Goal: Task Accomplishment & Management: Manage account settings

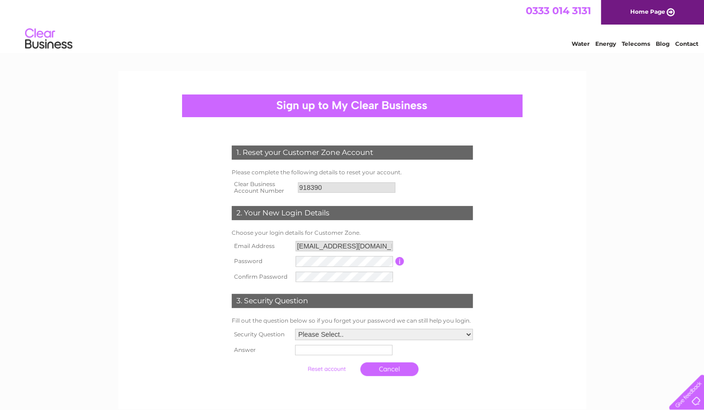
click at [335, 333] on select "Please Select.. In what town or city was your first job? In what town or city d…" at bounding box center [384, 334] width 178 height 11
select select "1"
click at [294, 330] on select "Please Select.. In what town or city was your first job? In what town or city d…" at bounding box center [383, 335] width 179 height 12
click at [332, 353] on input "text" at bounding box center [342, 351] width 97 height 10
type input "kilmarnock"
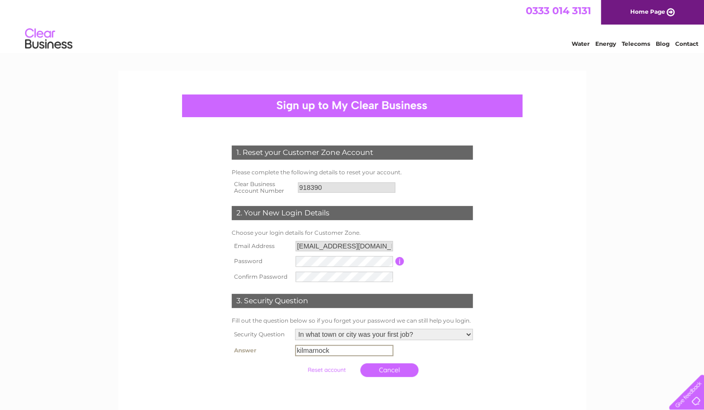
click at [265, 367] on th at bounding box center [260, 370] width 63 height 23
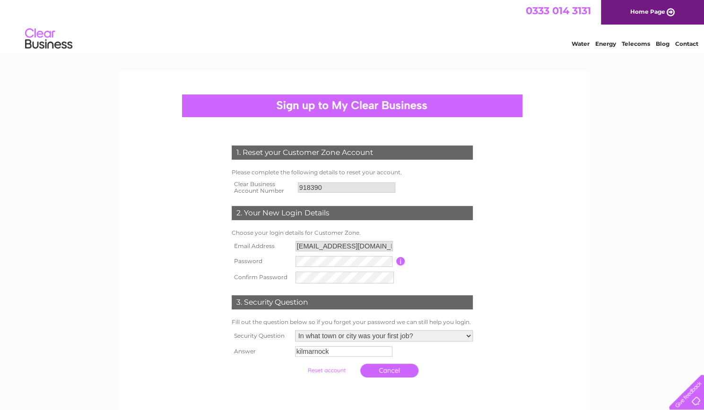
click at [197, 296] on form "1. Reset your Customer Zone Account Please complete the following details to re…" at bounding box center [352, 264] width 450 height 275
click at [297, 364] on input "submit" at bounding box center [326, 370] width 58 height 13
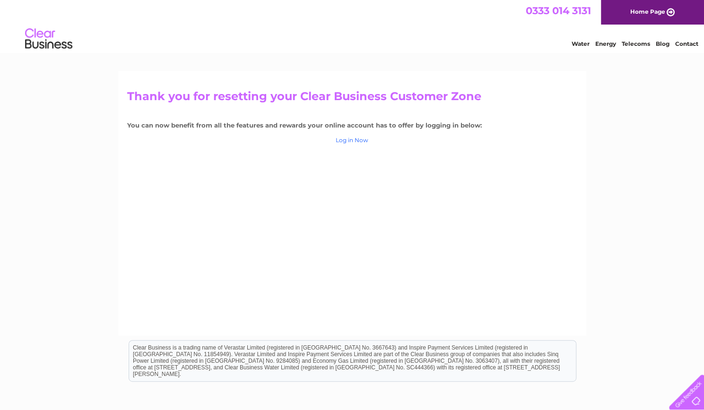
click at [351, 142] on link "Log in Now" at bounding box center [352, 140] width 33 height 7
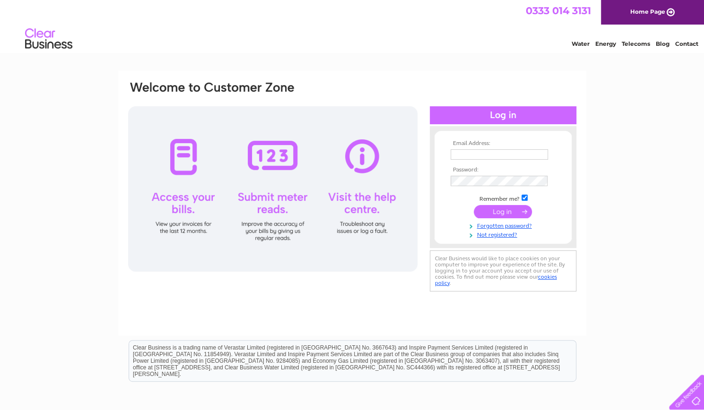
click at [467, 154] on input "text" at bounding box center [499, 154] width 97 height 10
type input "kzoffice27@gmail.com"
click at [500, 212] on input "submit" at bounding box center [503, 213] width 58 height 13
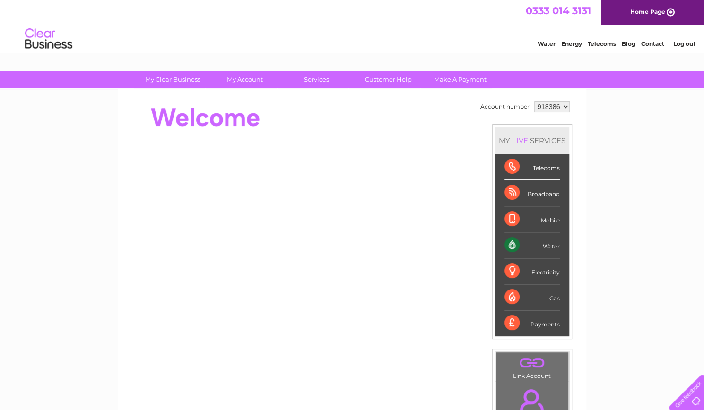
click at [563, 107] on select "918386" at bounding box center [551, 106] width 35 height 11
click at [588, 110] on div "My Clear Business Login Details My Details My Preferences Link Account My Accou…" at bounding box center [352, 337] width 704 height 532
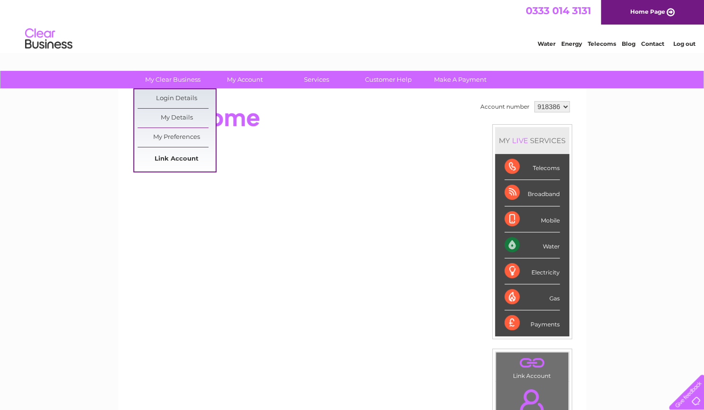
click at [170, 157] on link "Link Account" at bounding box center [177, 159] width 78 height 19
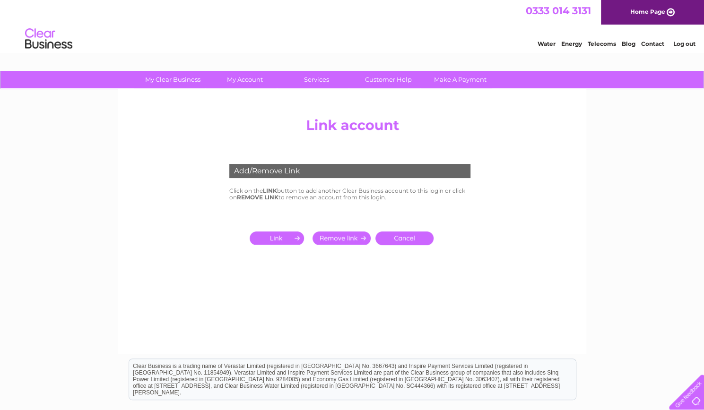
click at [278, 238] on input "submit" at bounding box center [279, 238] width 58 height 13
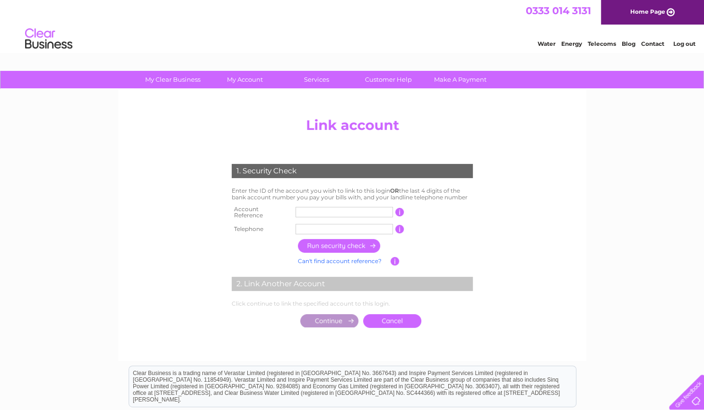
click at [311, 210] on input "text" at bounding box center [344, 212] width 97 height 10
type input "918390"
click at [307, 226] on input "text" at bounding box center [344, 229] width 97 height 10
type input "07876493999"
click at [331, 243] on input "button" at bounding box center [339, 246] width 83 height 14
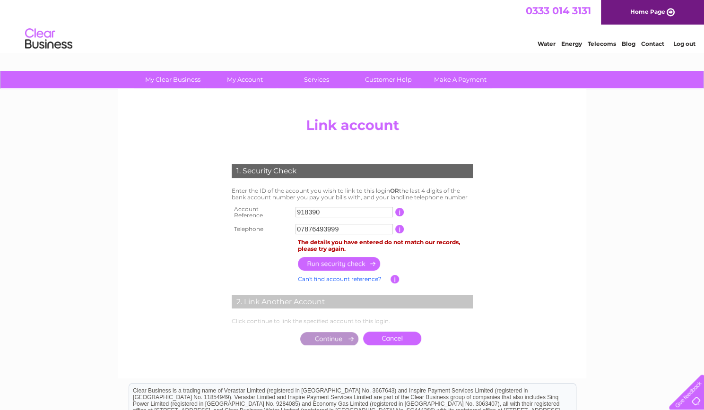
drag, startPoint x: 353, startPoint y: 228, endPoint x: 253, endPoint y: 223, distance: 99.9
click at [253, 223] on tr "Telephone 07876493999 1 of the landline telephone numbers you have given us" at bounding box center [352, 229] width 246 height 15
click at [358, 227] on input "07876493999" at bounding box center [344, 229] width 97 height 10
drag, startPoint x: 276, startPoint y: 227, endPoint x: 245, endPoint y: 229, distance: 30.9
click at [245, 229] on tr "Telephone 07876493999 1 of the landline telephone numbers you have given us" at bounding box center [352, 229] width 246 height 15
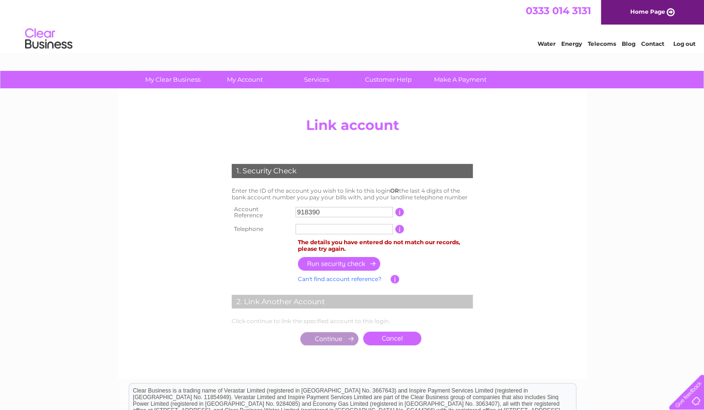
click at [316, 225] on input "text" at bounding box center [344, 229] width 97 height 10
type input "07904521669"
click at [345, 262] on input "button" at bounding box center [339, 264] width 83 height 14
drag, startPoint x: 348, startPoint y: 227, endPoint x: 241, endPoint y: 230, distance: 107.4
click at [242, 229] on tr "Telephone 07904521669 1 of the landline telephone numbers you have given us" at bounding box center [352, 229] width 246 height 15
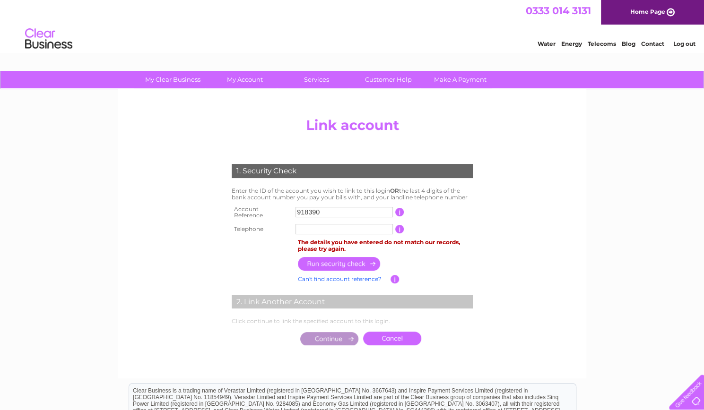
click at [301, 224] on input "text" at bounding box center [344, 229] width 97 height 10
type input "01563572331"
click at [346, 261] on input "button" at bounding box center [339, 264] width 83 height 14
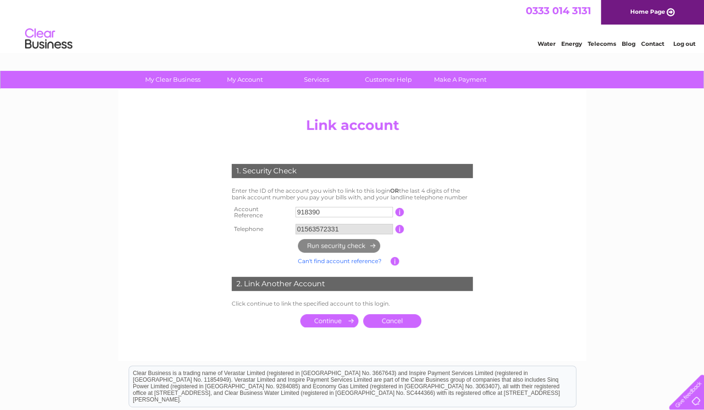
click at [323, 321] on input "submit" at bounding box center [329, 320] width 58 height 13
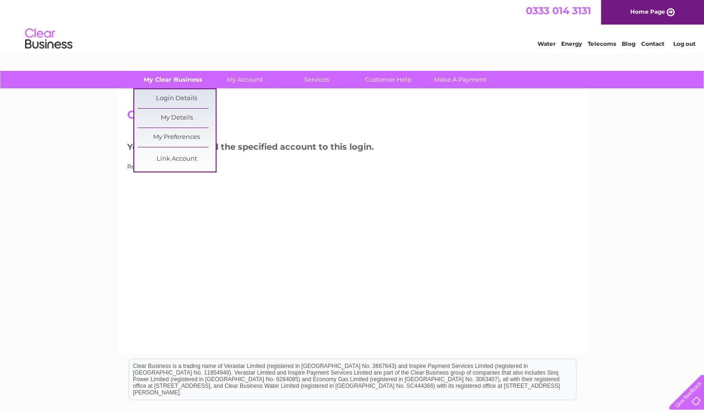
click at [165, 78] on link "My Clear Business" at bounding box center [173, 79] width 78 height 17
click at [641, 47] on link "Login Details" at bounding box center [652, 42] width 23 height 9
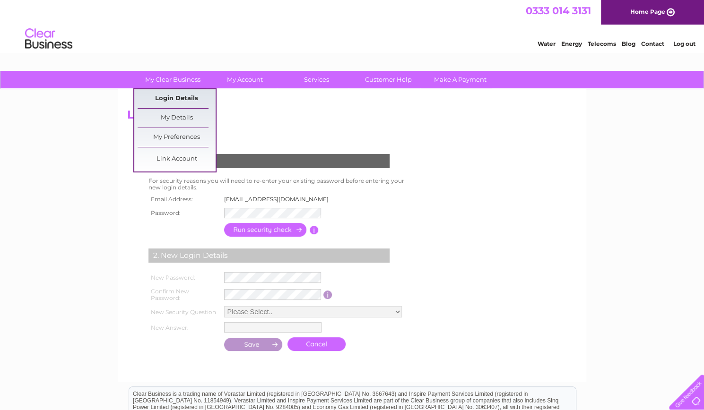
click at [641, 47] on link "Login Details" at bounding box center [652, 42] width 23 height 9
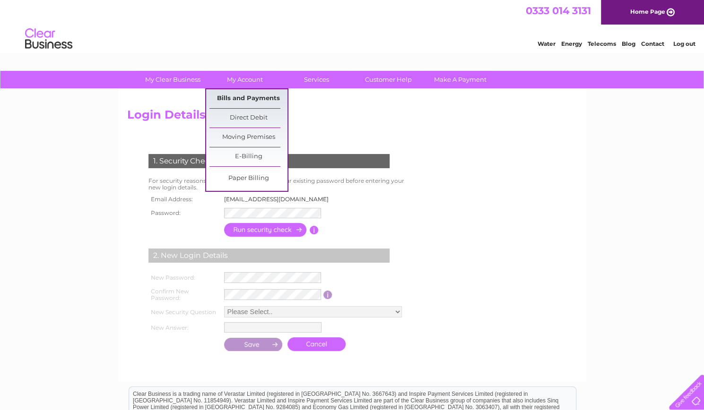
click at [243, 97] on link "Bills and Payments" at bounding box center [248, 98] width 78 height 19
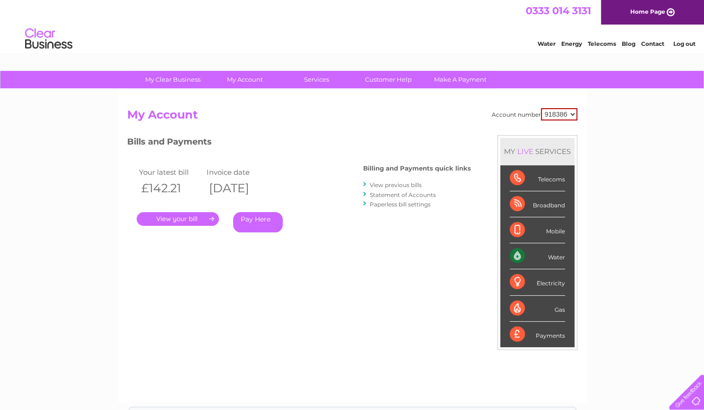
click at [570, 113] on select "918386 918390" at bounding box center [559, 114] width 36 height 12
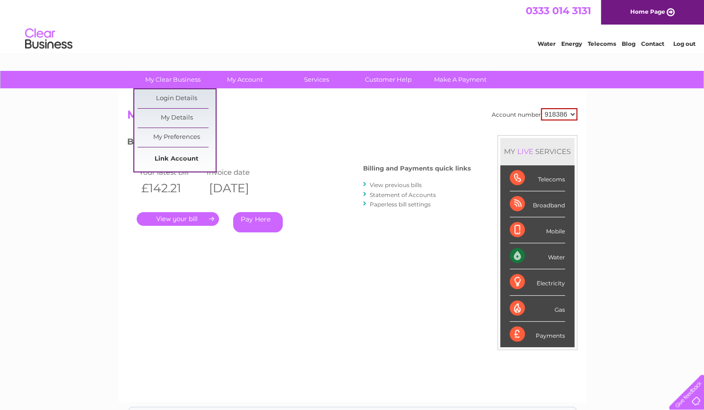
click at [189, 159] on link "Link Account" at bounding box center [177, 159] width 78 height 19
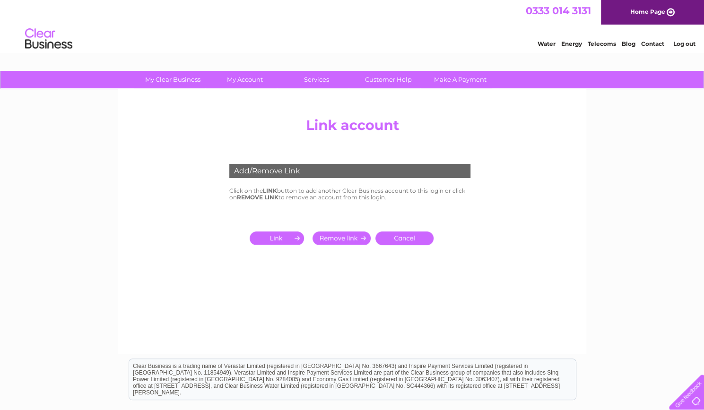
click at [274, 233] on input "submit" at bounding box center [279, 238] width 58 height 13
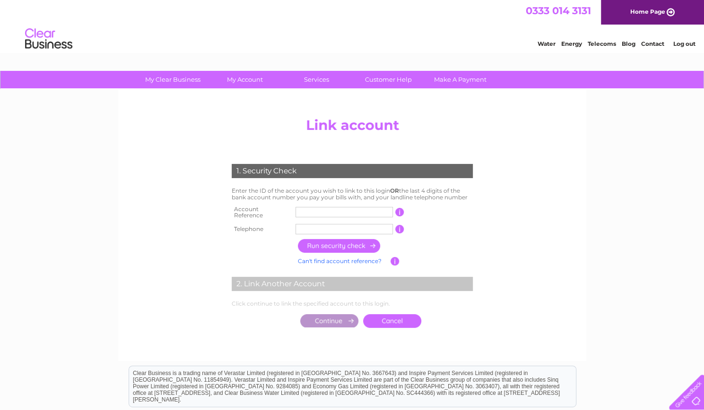
click at [312, 209] on input "text" at bounding box center [344, 212] width 97 height 10
type input "30270086"
click at [304, 227] on input "text" at bounding box center [344, 229] width 97 height 10
type input "01563572331"
click at [111, 173] on div "My Clear Business Login Details My Details My Preferences Link Account My Accou…" at bounding box center [352, 297] width 704 height 452
